Goal: Register for event/course

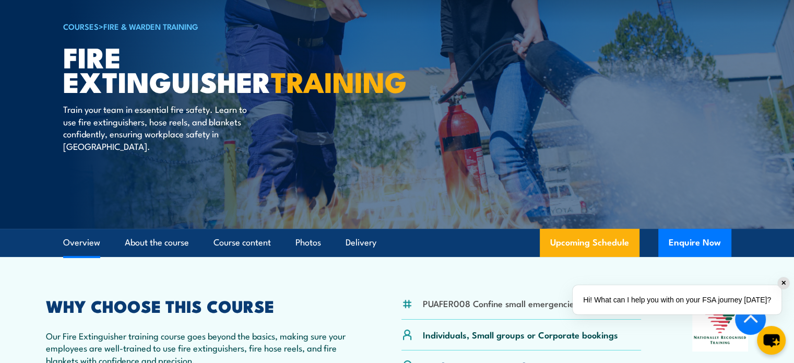
scroll to position [313, 0]
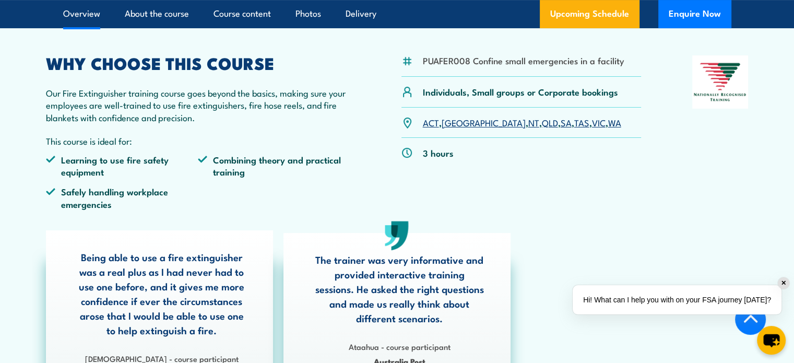
click at [608, 122] on link "WA" at bounding box center [614, 122] width 13 height 13
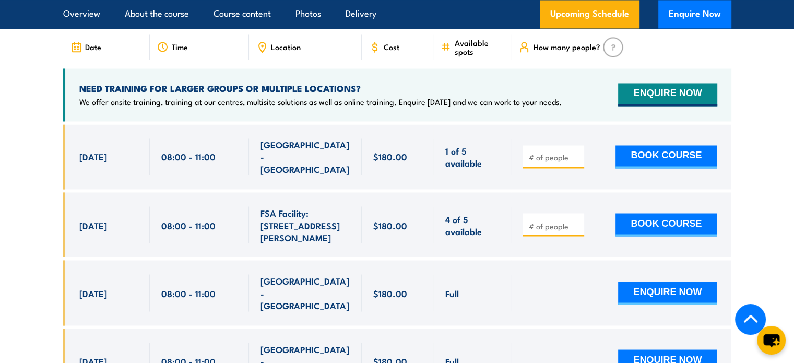
scroll to position [1751, 0]
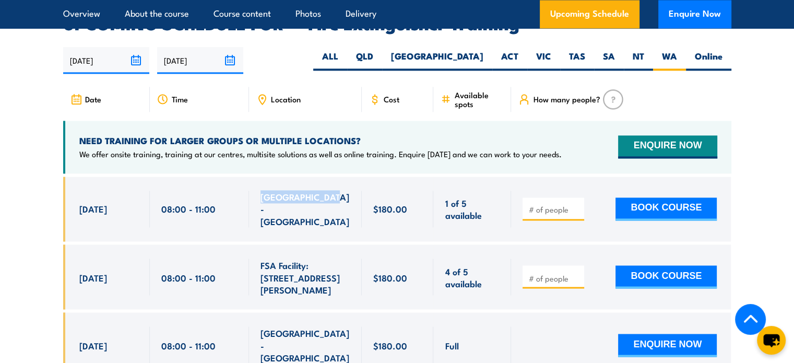
drag, startPoint x: 258, startPoint y: 185, endPoint x: 334, endPoint y: 181, distance: 75.8
click at [334, 181] on div "NORTH LAKE - WA" at bounding box center [305, 208] width 113 height 65
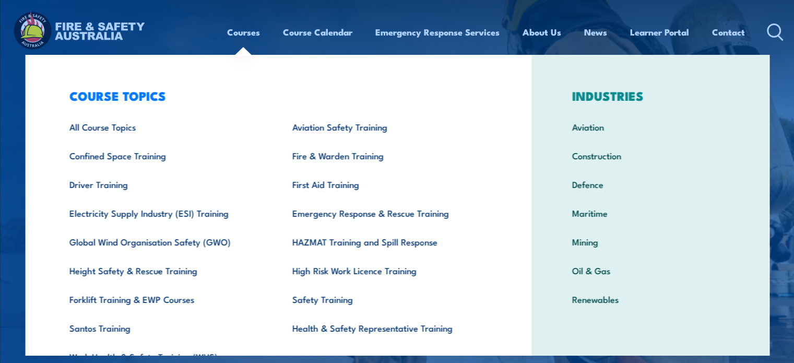
click at [242, 33] on link "Courses" at bounding box center [243, 32] width 33 height 28
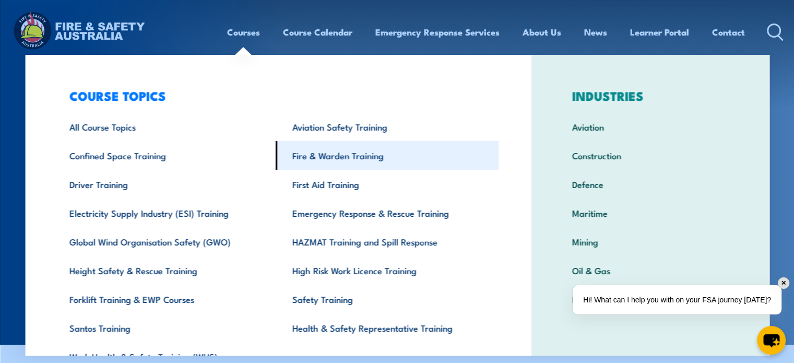
click at [298, 158] on link "Fire & Warden Training" at bounding box center [387, 155] width 223 height 29
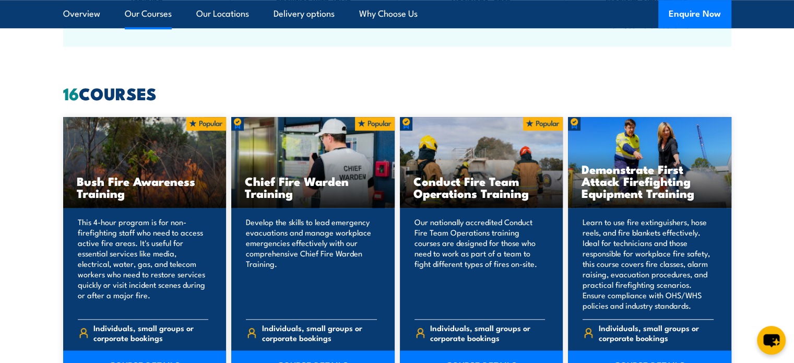
scroll to position [887, 0]
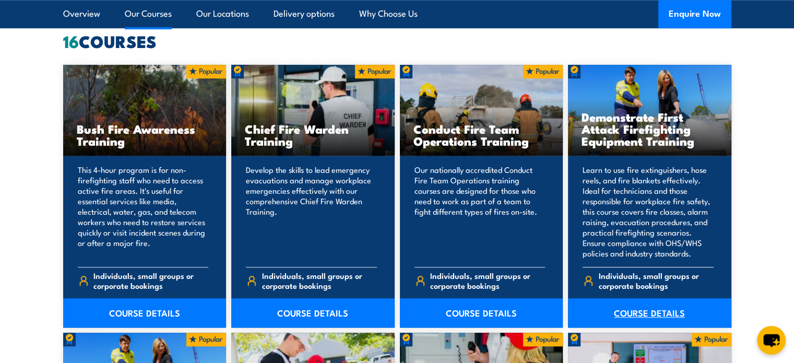
click at [649, 318] on link "COURSE DETAILS" at bounding box center [649, 312] width 163 height 29
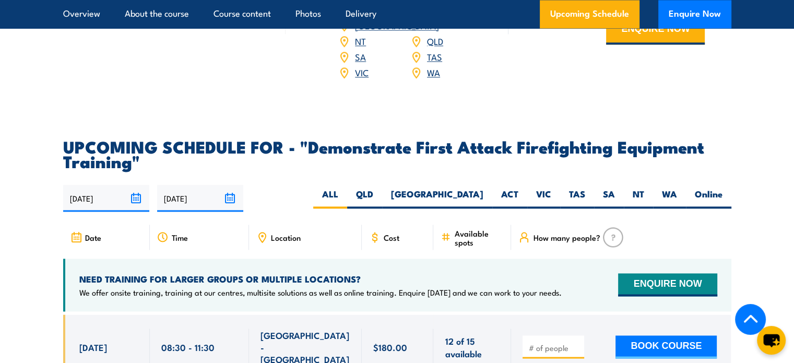
scroll to position [1878, 0]
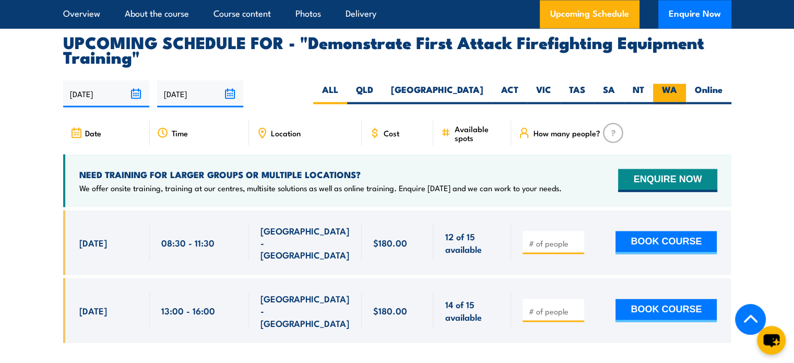
click at [670, 83] on label "WA" at bounding box center [669, 93] width 33 height 20
click at [677, 83] on input "WA" at bounding box center [680, 86] width 7 height 7
radio input "true"
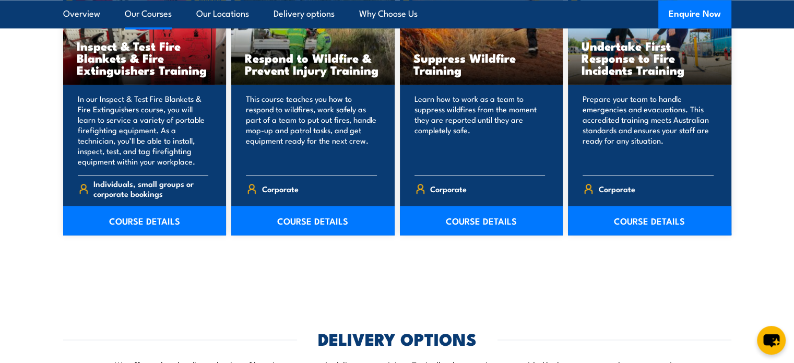
scroll to position [1709, 0]
